Goal: Check status: Check status

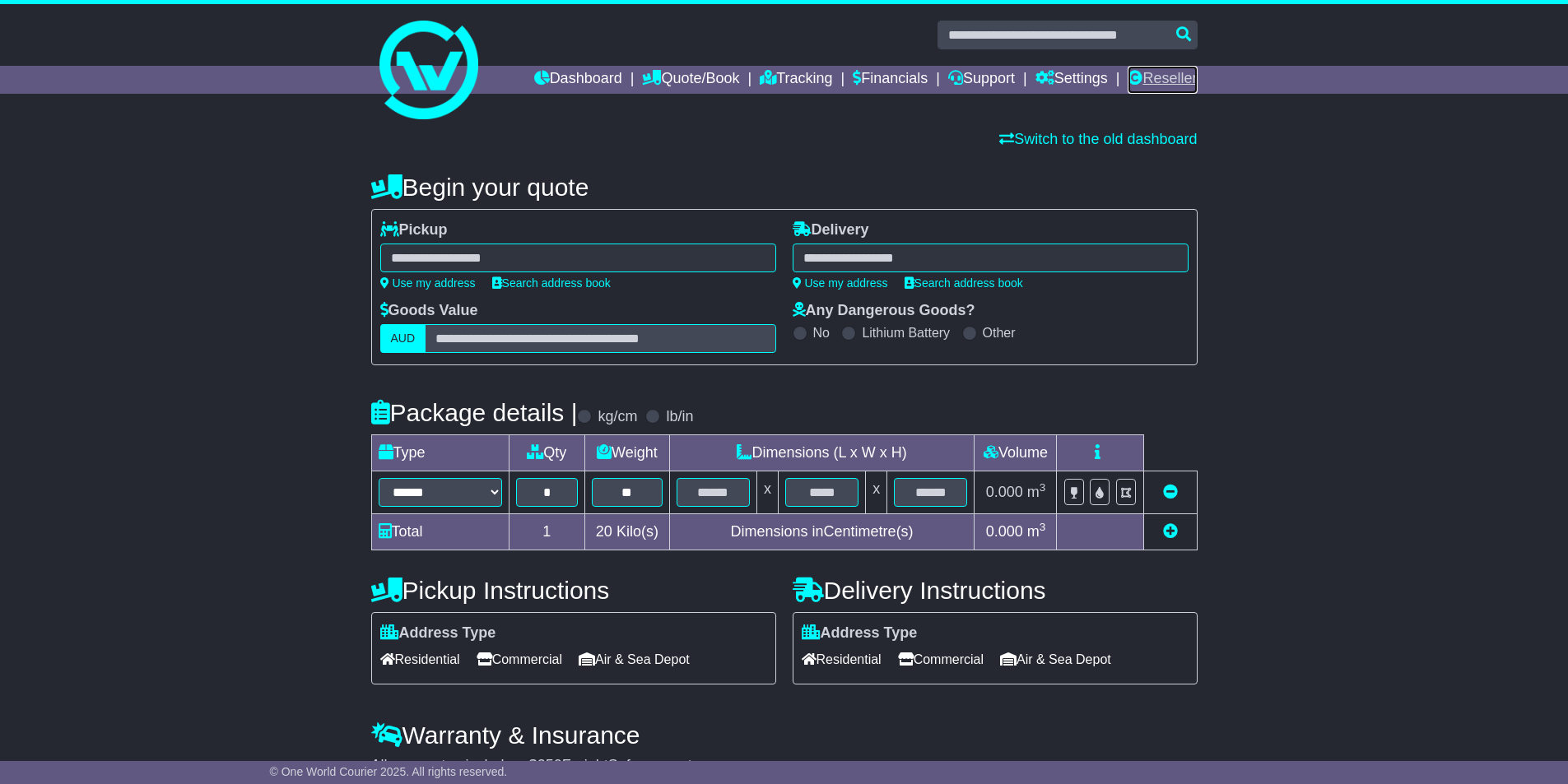
click at [1152, 72] on link "Reseller" at bounding box center [1161, 80] width 69 height 28
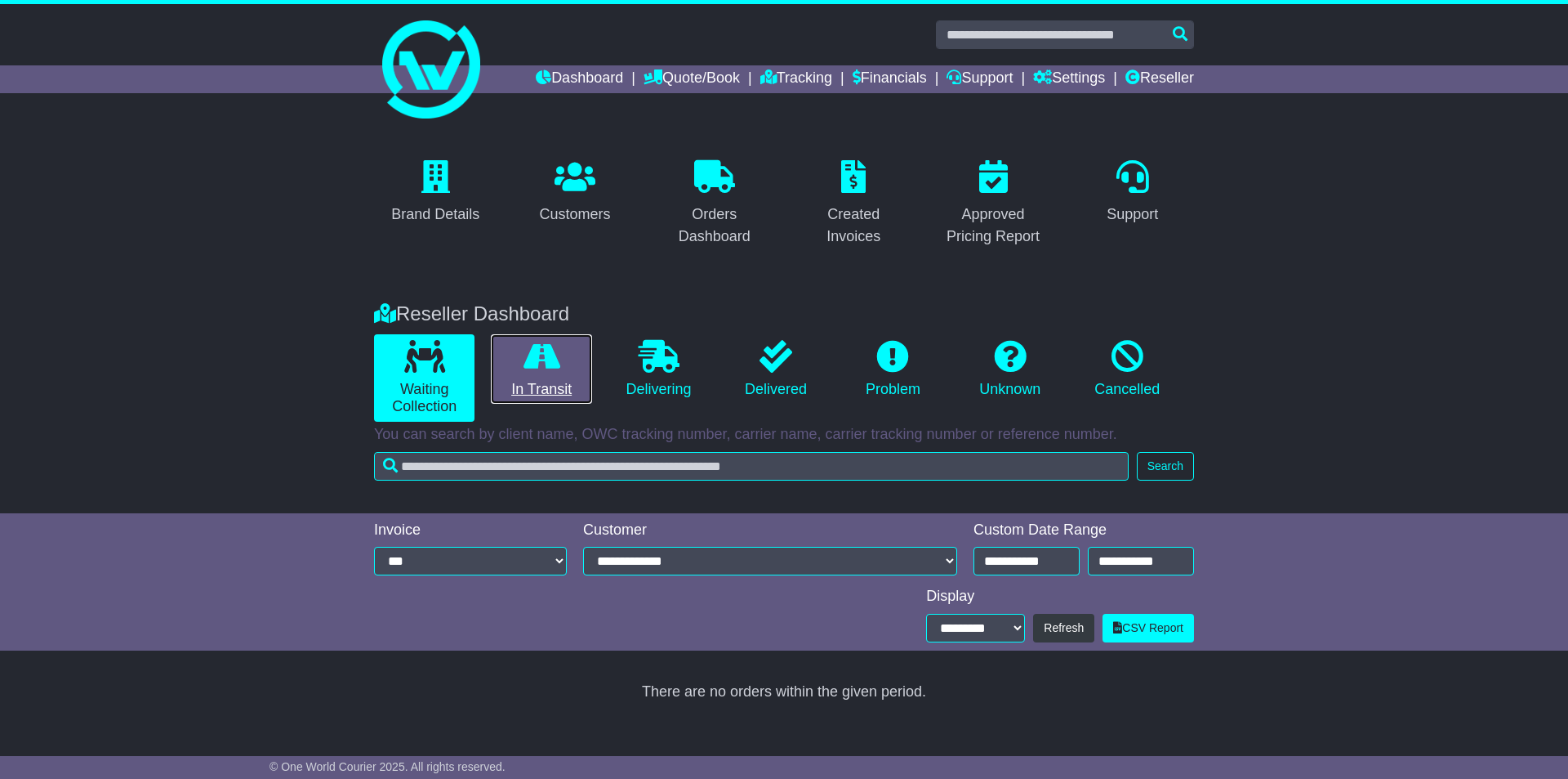
click at [546, 382] on link "In Transit" at bounding box center [540, 369] width 100 height 70
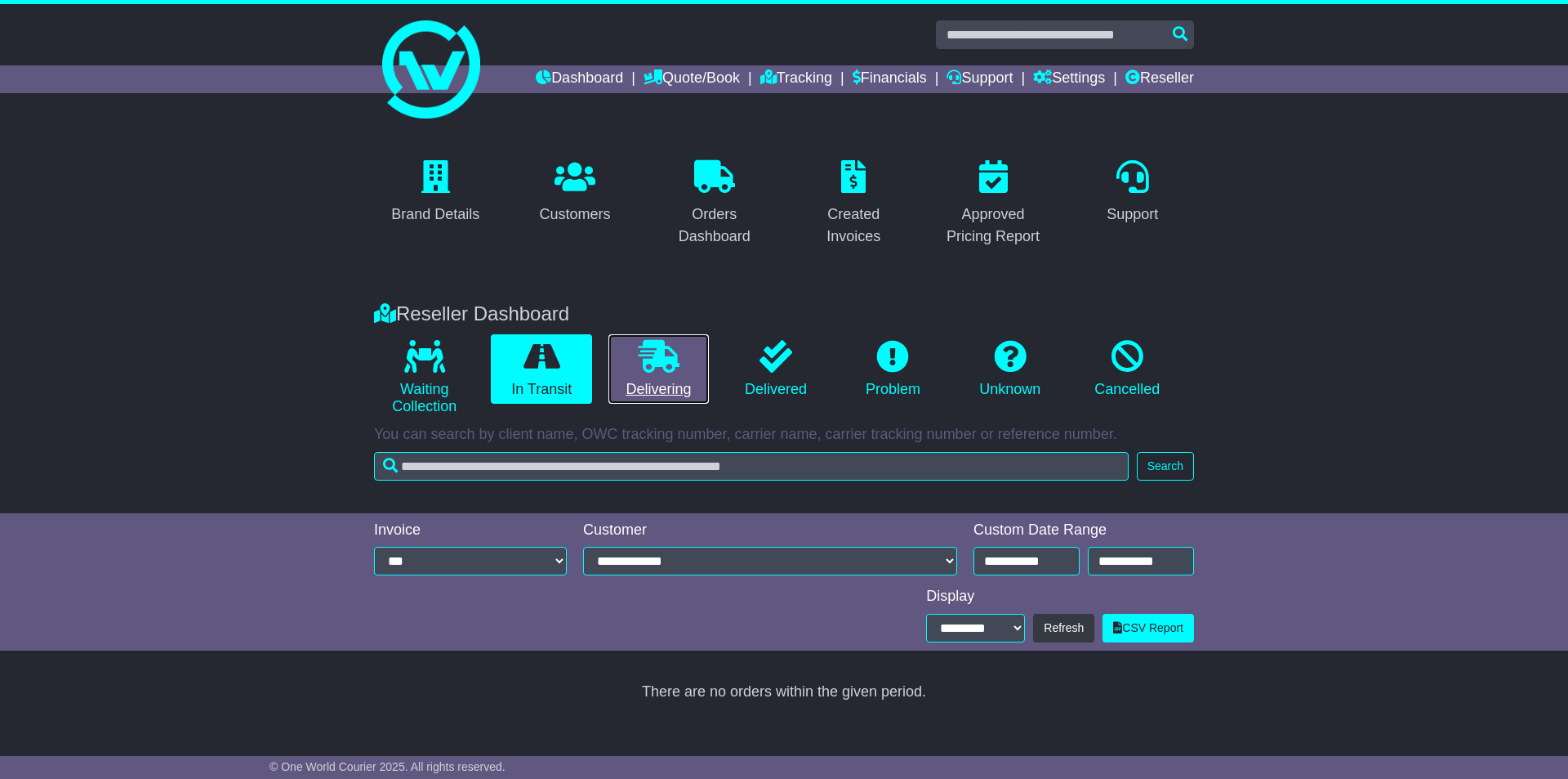
click at [649, 360] on icon at bounding box center [659, 356] width 41 height 32
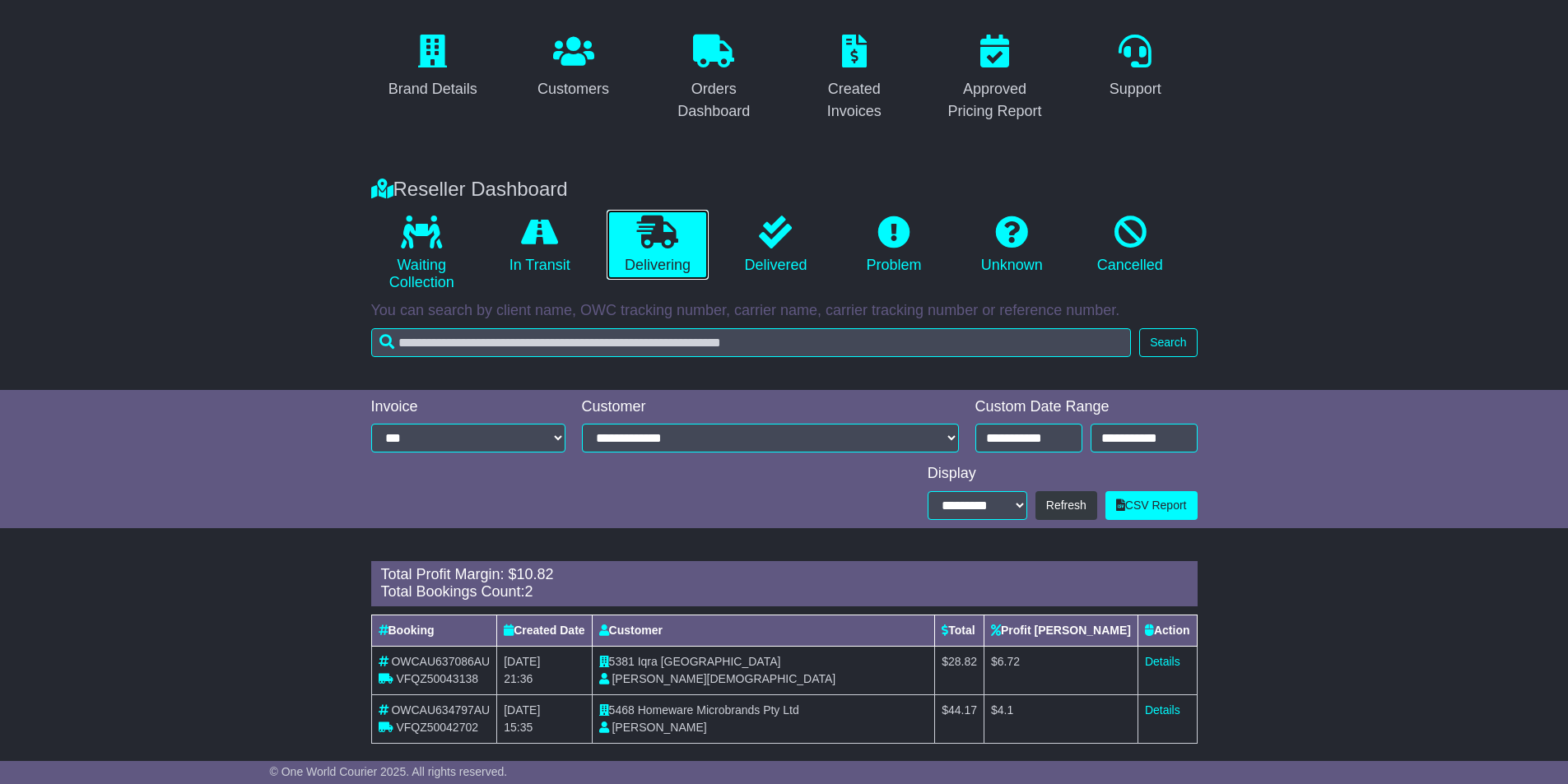
scroll to position [145, 0]
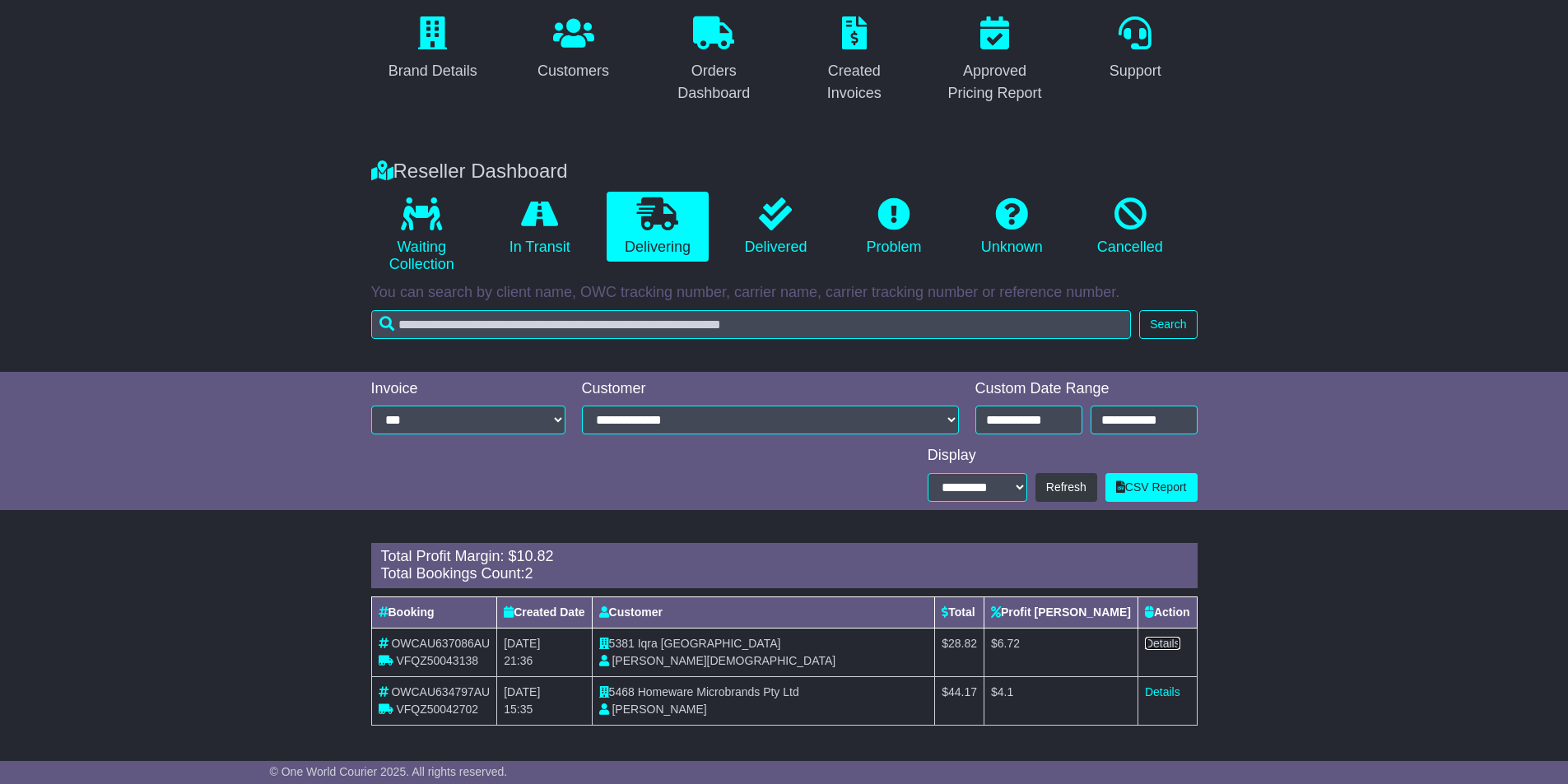
click at [1160, 644] on link "Details" at bounding box center [1162, 643] width 35 height 13
click at [769, 211] on icon at bounding box center [774, 213] width 33 height 32
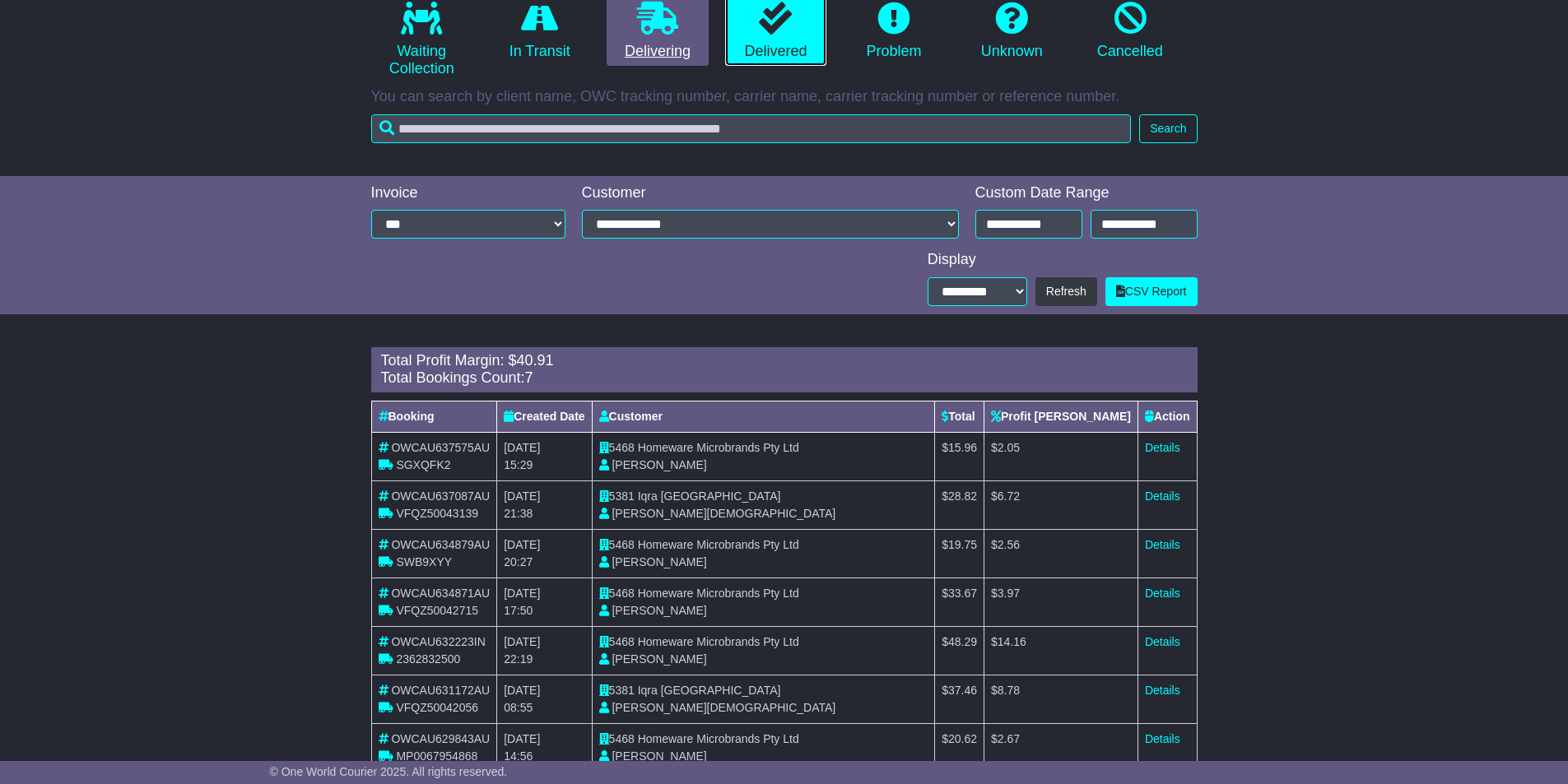
scroll to position [141, 0]
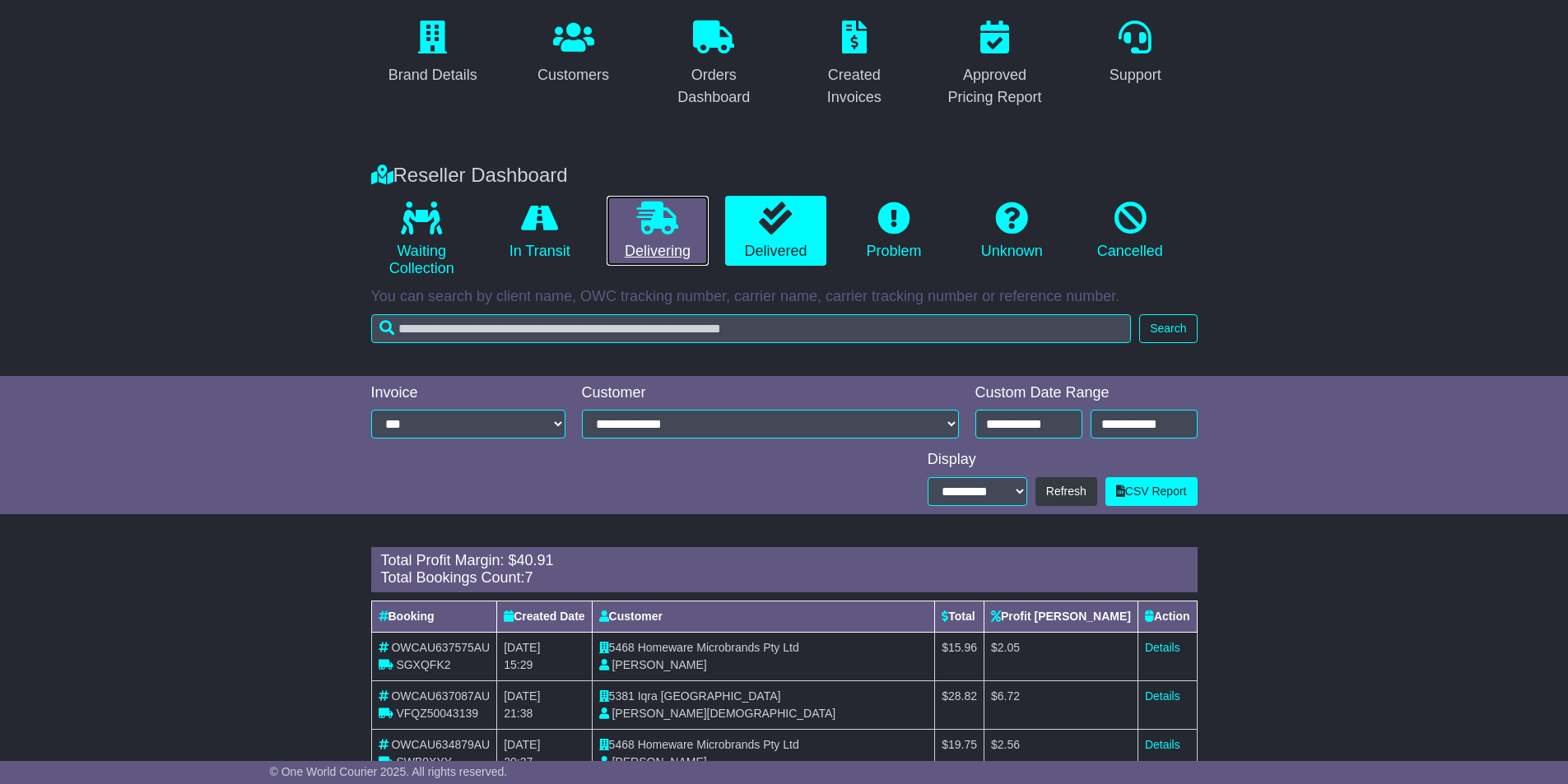
click at [674, 237] on link "Delivering" at bounding box center [657, 231] width 101 height 71
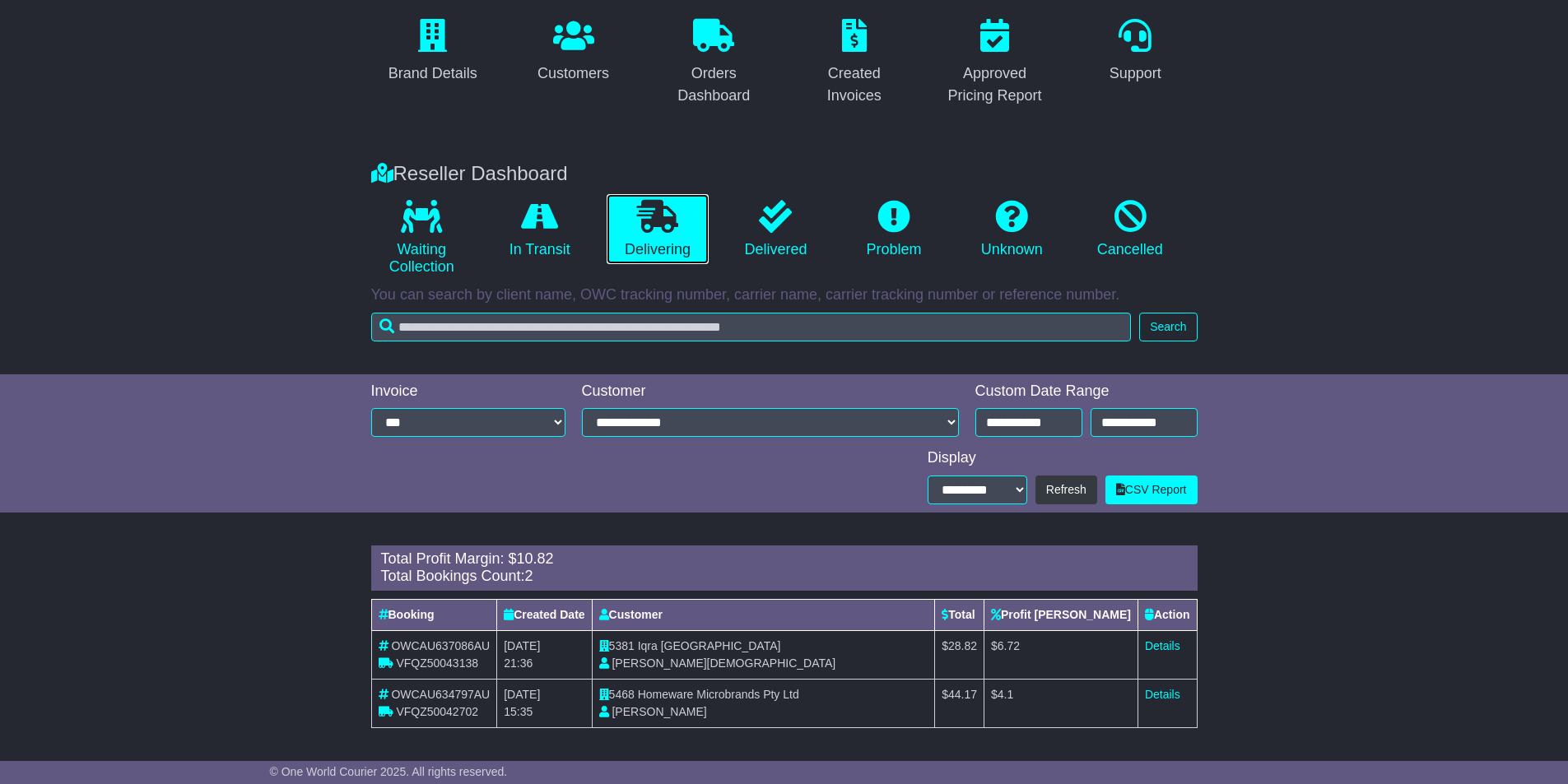
scroll to position [145, 0]
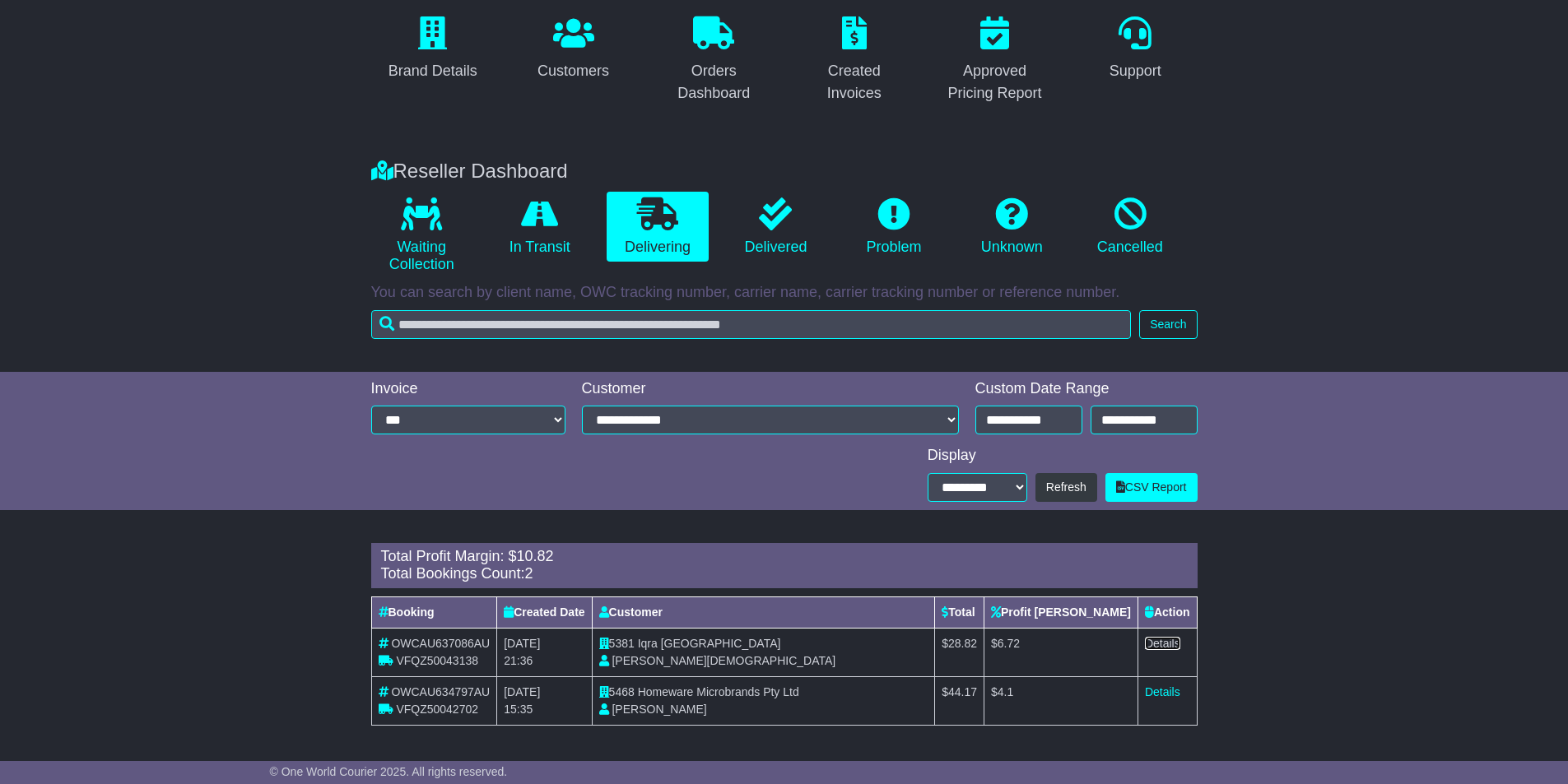
click at [1166, 643] on link "Details" at bounding box center [1162, 643] width 35 height 13
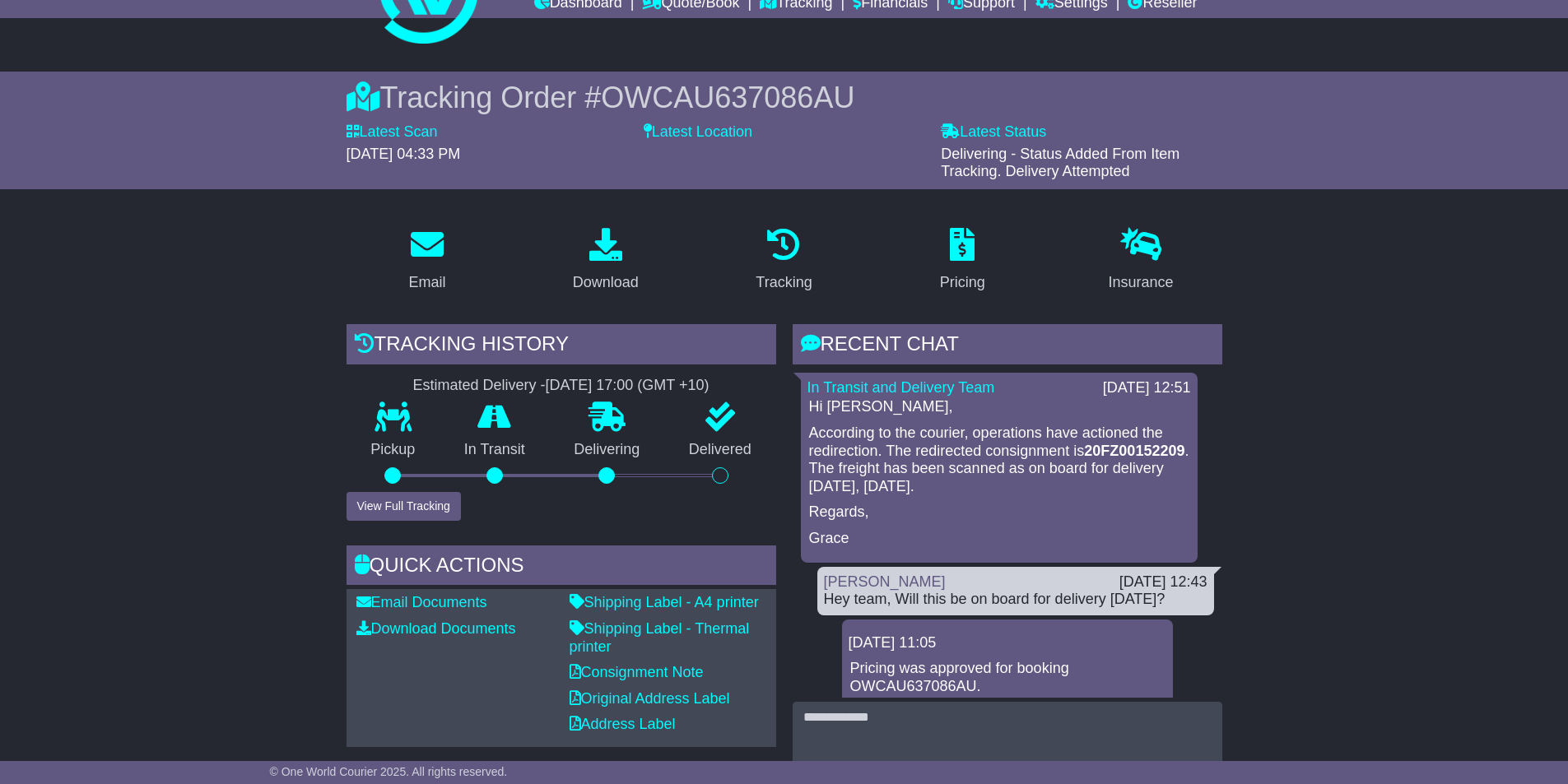
scroll to position [164, 0]
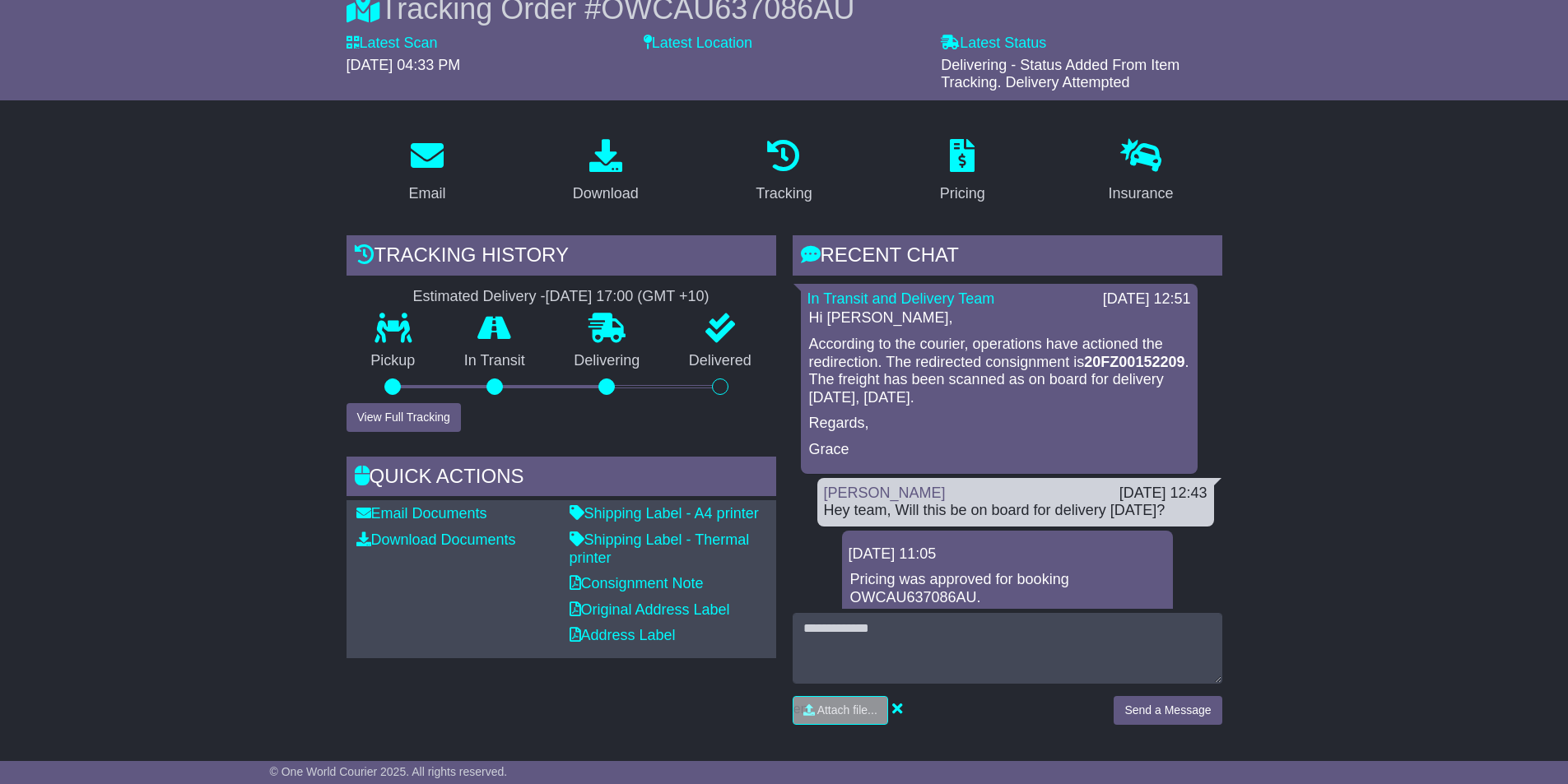
click at [1084, 370] on strong "20FZ00152209" at bounding box center [1134, 362] width 100 height 17
copy strong "20FZ00152209"
